Goal: Task Accomplishment & Management: Use online tool/utility

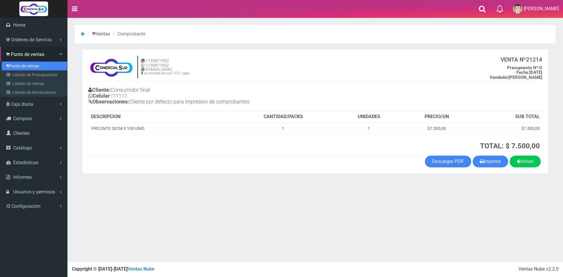
click at [19, 69] on link "Punto de ventas" at bounding box center [34, 66] width 65 height 9
